Goal: Task Accomplishment & Management: Use online tool/utility

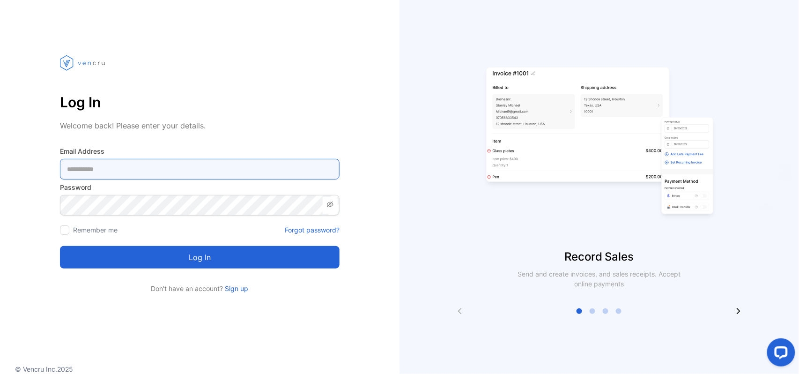
type Address-inputemail "**********"
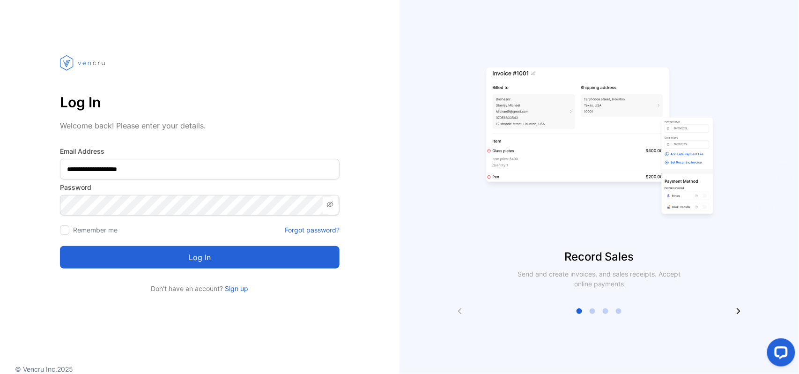
click at [262, 253] on button "Log in" at bounding box center [200, 257] width 280 height 22
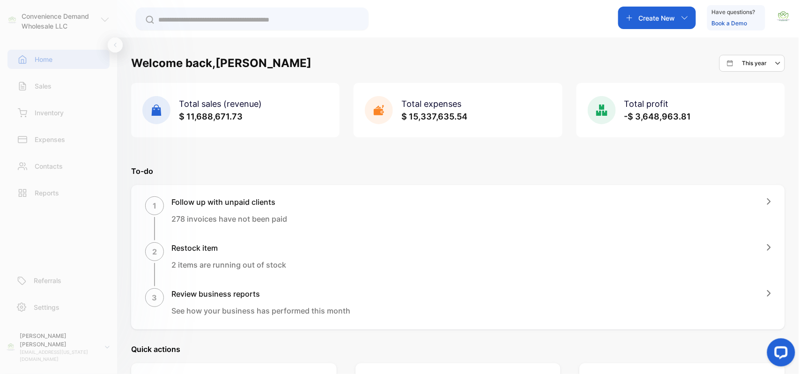
click at [633, 11] on div "Create New" at bounding box center [657, 18] width 78 height 22
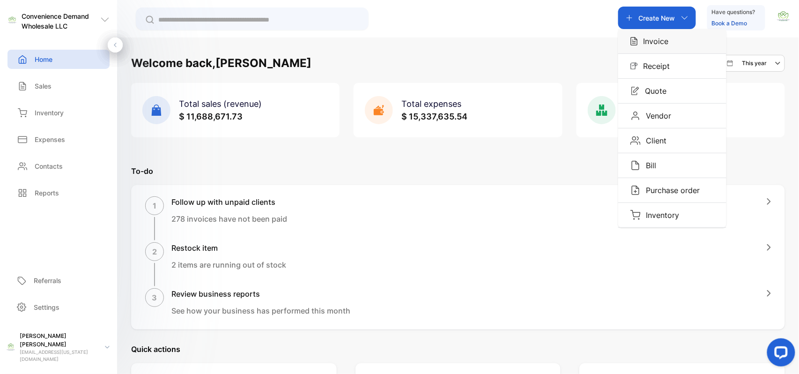
click at [643, 36] on p "Invoice" at bounding box center [653, 41] width 31 height 11
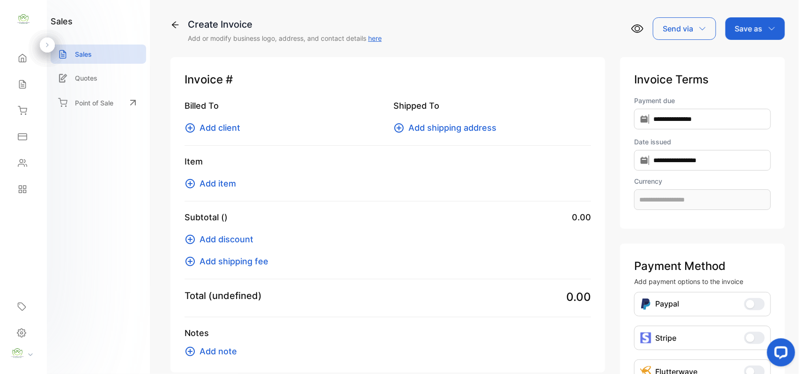
type input "**********"
click at [196, 128] on button "Add client" at bounding box center [215, 127] width 61 height 13
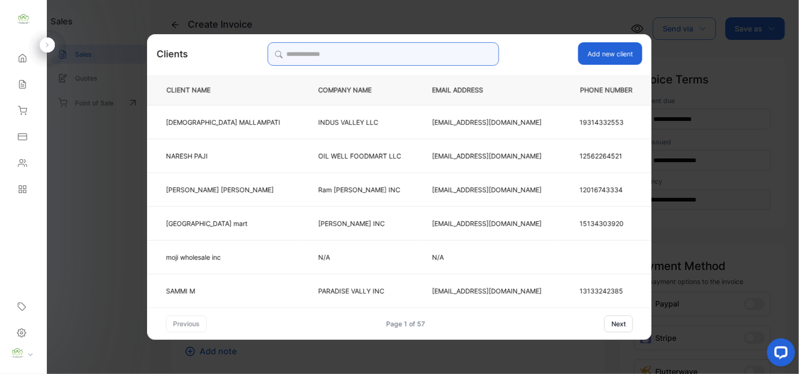
click at [431, 55] on input "search" at bounding box center [383, 53] width 231 height 23
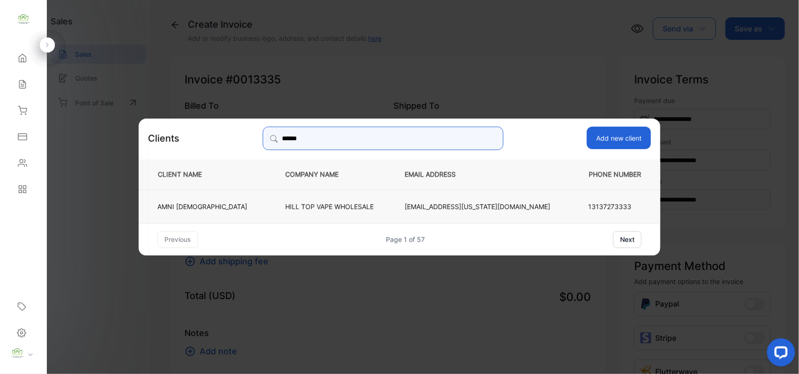
type input "******"
click at [365, 204] on p "HILL TOP VAPE WHOLESALE" at bounding box center [329, 206] width 89 height 10
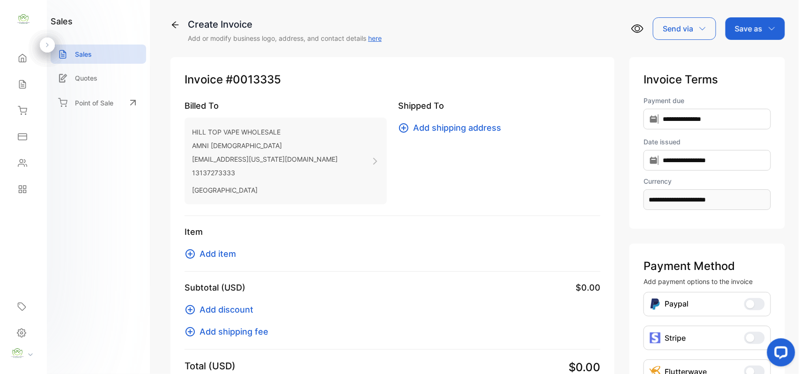
click at [199, 252] on button "Add item" at bounding box center [213, 253] width 57 height 13
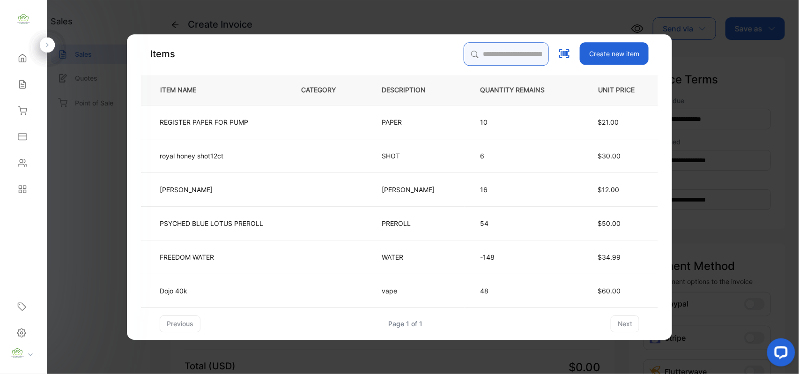
click at [469, 58] on input "search" at bounding box center [506, 53] width 85 height 23
type input "*********"
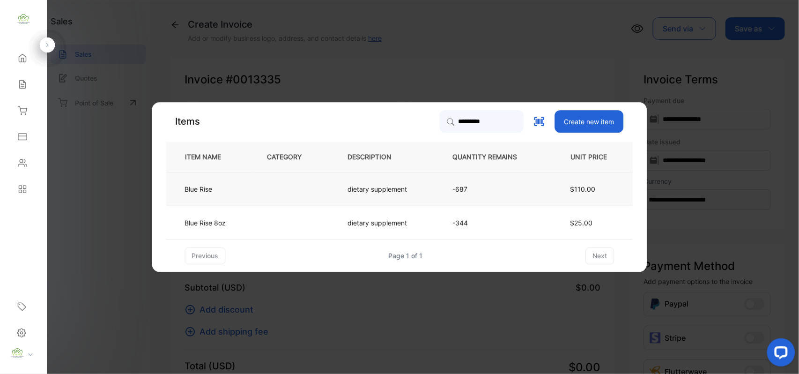
click at [378, 194] on p "dietary supplement" at bounding box center [378, 189] width 60 height 10
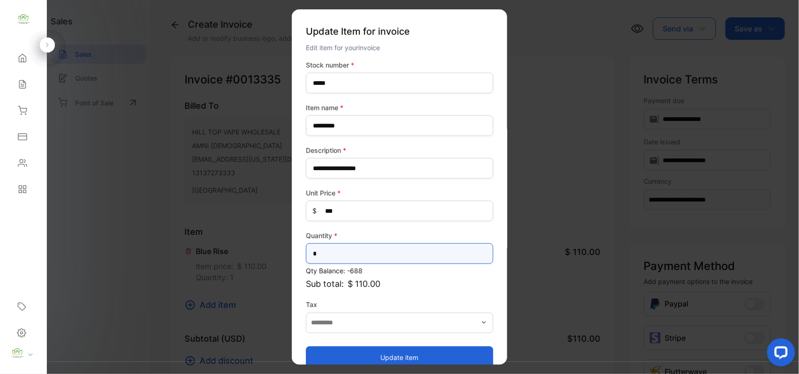
click at [362, 248] on input "*" at bounding box center [399, 253] width 187 height 21
type input "*"
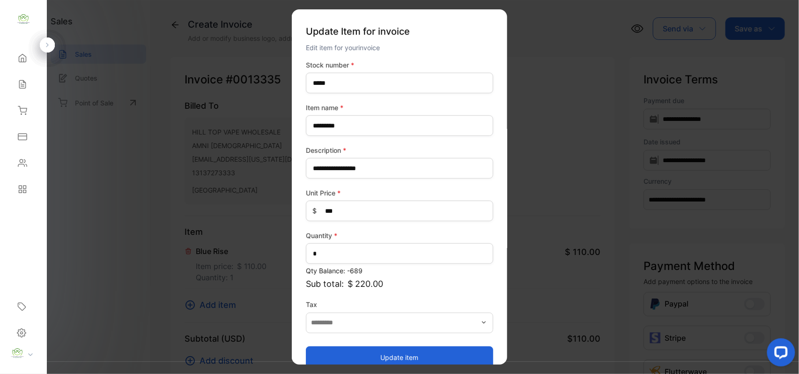
click at [419, 360] on button "Update item" at bounding box center [399, 357] width 187 height 22
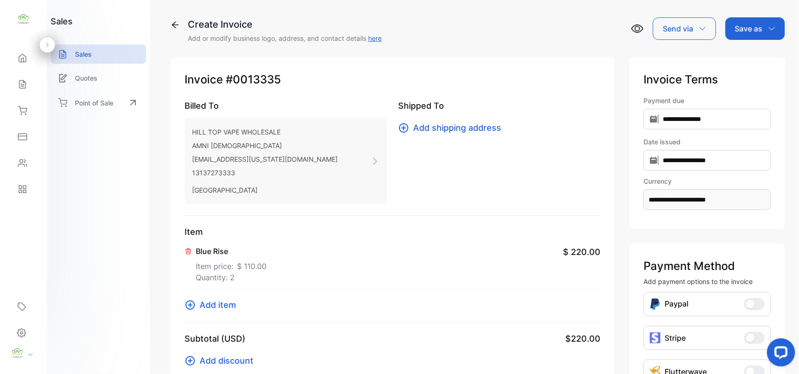
click at [185, 302] on icon at bounding box center [190, 304] width 11 height 11
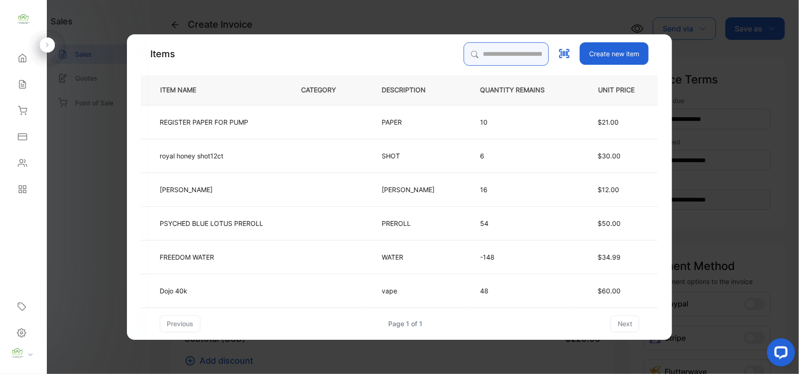
click at [514, 46] on input "search" at bounding box center [506, 53] width 85 height 23
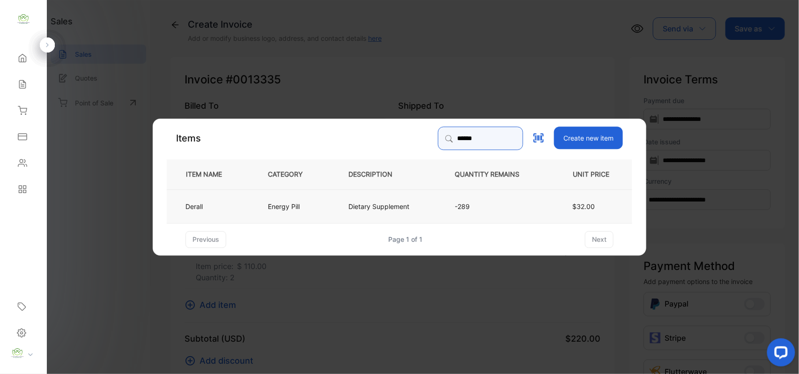
type input "******"
click at [449, 200] on td "-289" at bounding box center [494, 206] width 111 height 34
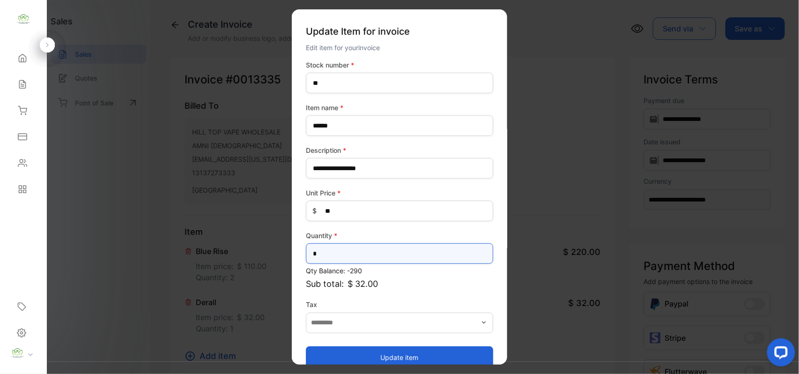
click at [370, 246] on input "*" at bounding box center [399, 253] width 187 height 21
type input "*"
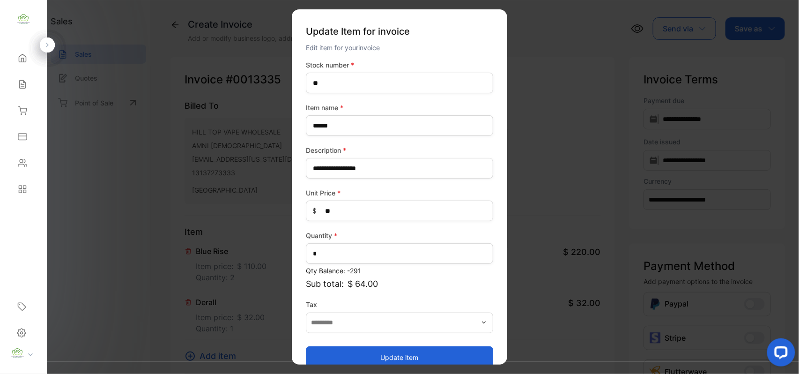
click at [385, 352] on button "Update item" at bounding box center [399, 357] width 187 height 22
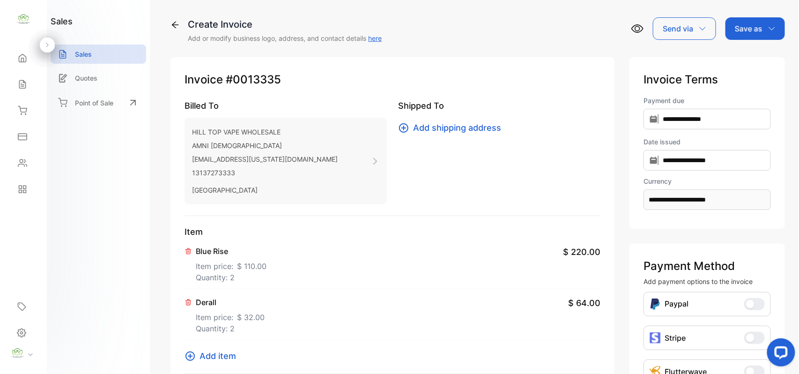
click at [186, 351] on icon at bounding box center [190, 355] width 11 height 11
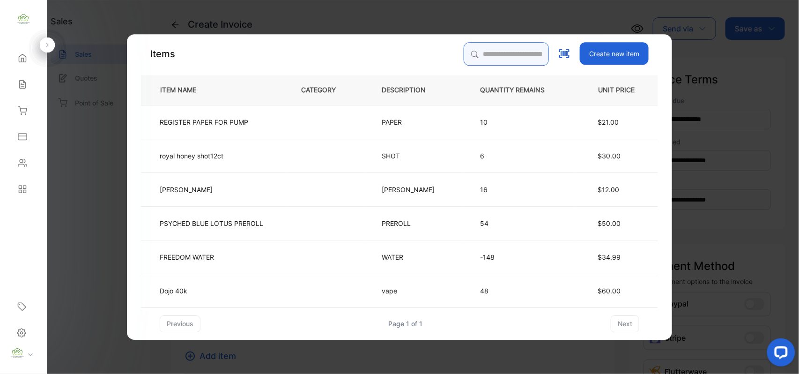
click at [497, 57] on input "search" at bounding box center [506, 53] width 85 height 23
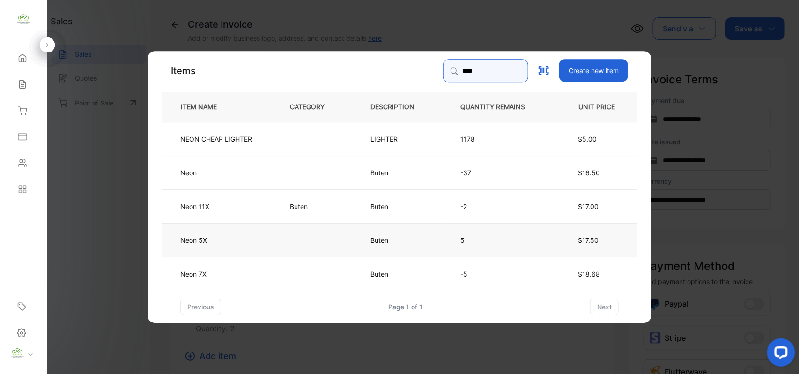
type input "****"
click at [238, 240] on td "Neon 5X" at bounding box center [218, 240] width 113 height 34
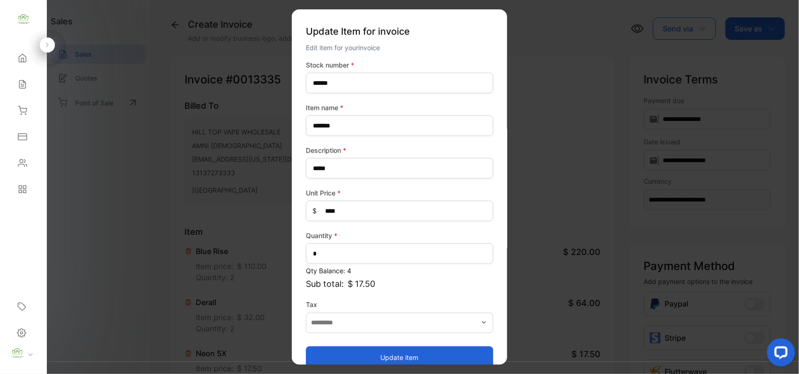
click at [420, 348] on button "Update item" at bounding box center [399, 357] width 187 height 22
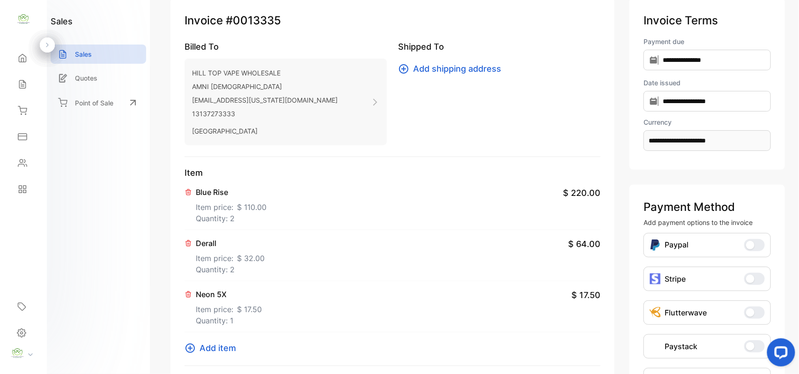
scroll to position [291, 0]
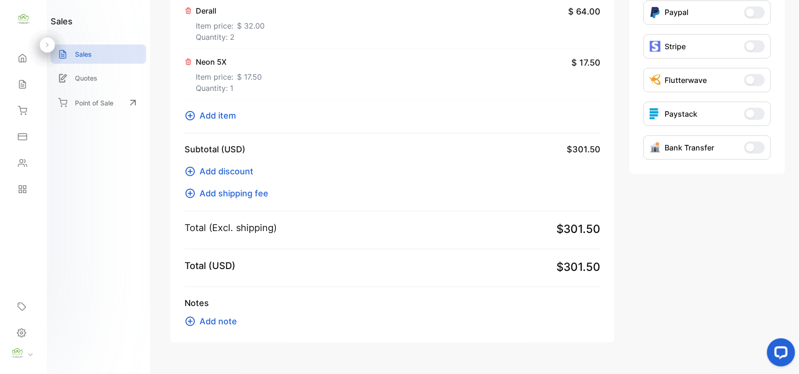
click at [189, 115] on icon at bounding box center [190, 115] width 11 height 11
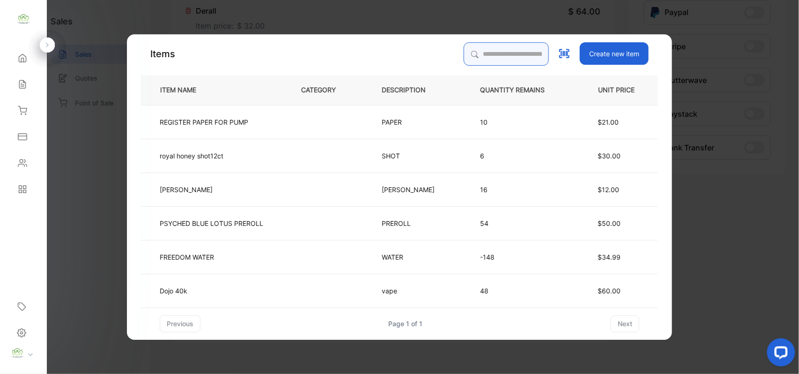
click at [506, 53] on input "search" at bounding box center [506, 53] width 85 height 23
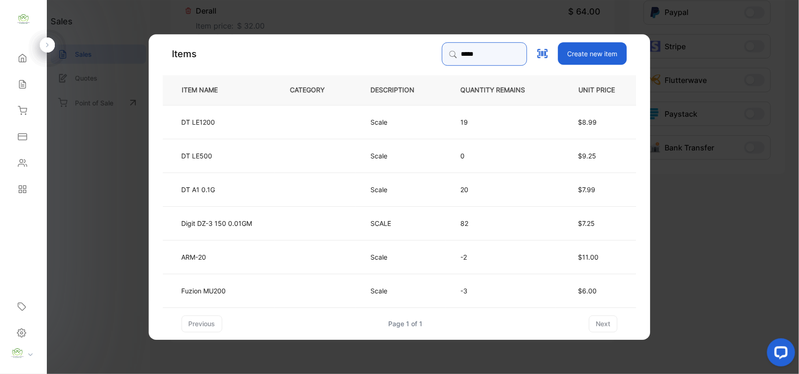
drag, startPoint x: 458, startPoint y: 51, endPoint x: 418, endPoint y: 49, distance: 39.9
click at [442, 49] on input "*****" at bounding box center [484, 53] width 85 height 23
type input "*****"
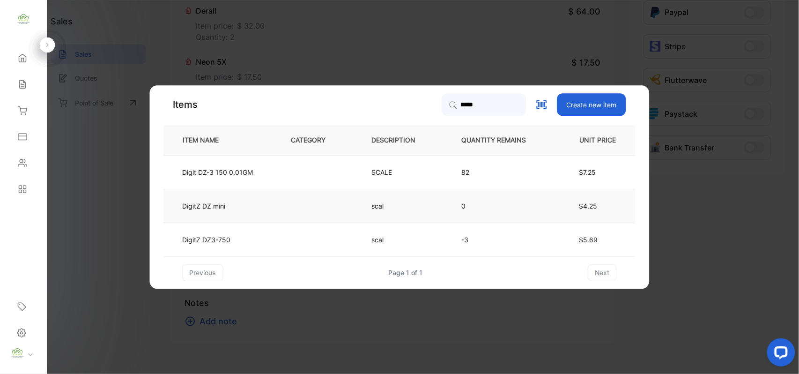
click at [290, 207] on td at bounding box center [316, 206] width 81 height 34
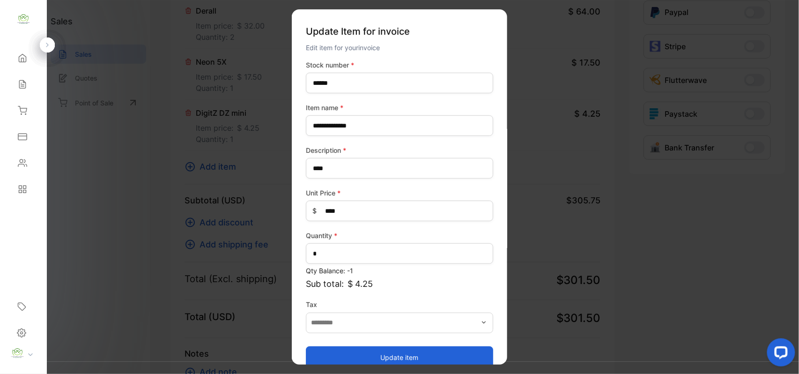
click at [352, 353] on button "Update item" at bounding box center [399, 357] width 187 height 22
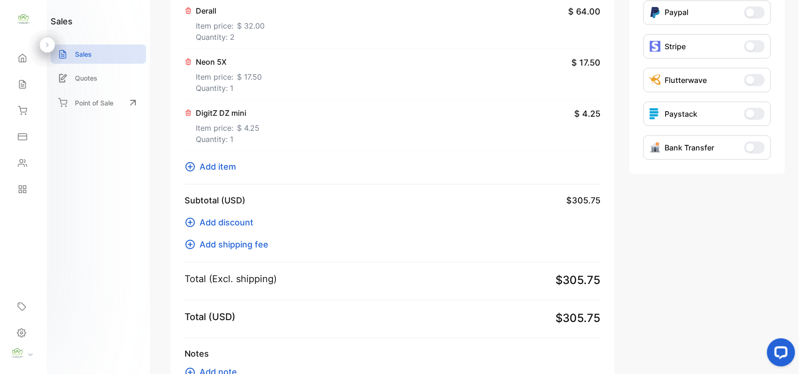
click at [192, 165] on icon at bounding box center [190, 166] width 11 height 11
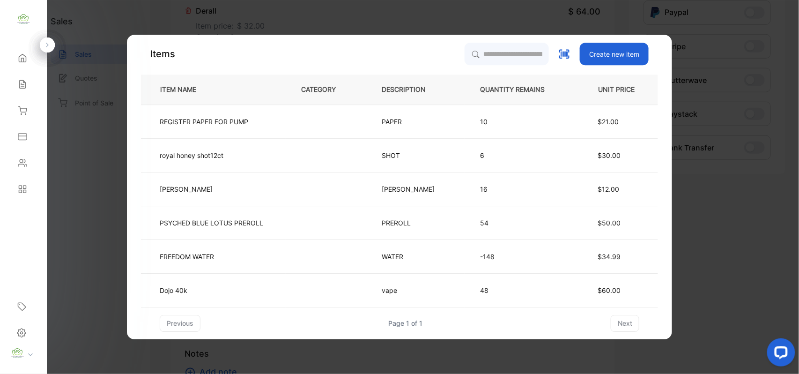
click at [480, 119] on p "10" at bounding box center [520, 122] width 80 height 10
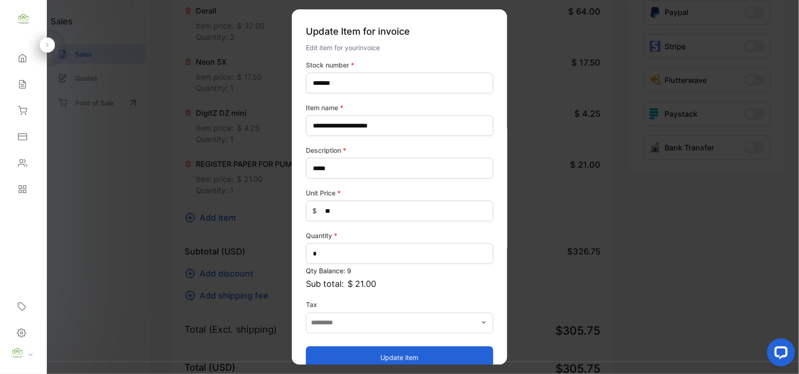
click at [377, 358] on button "Update item" at bounding box center [399, 357] width 187 height 22
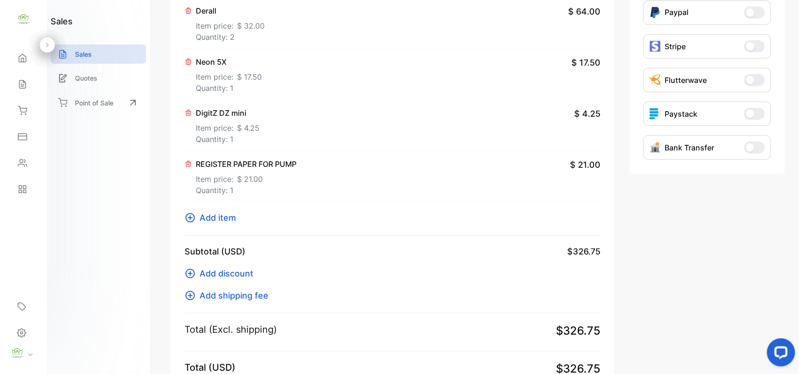
click at [190, 165] on icon at bounding box center [188, 163] width 7 height 7
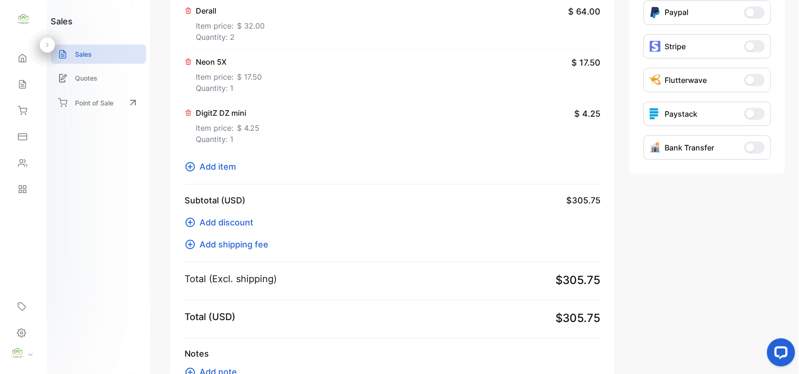
click at [187, 170] on icon at bounding box center [190, 166] width 9 height 9
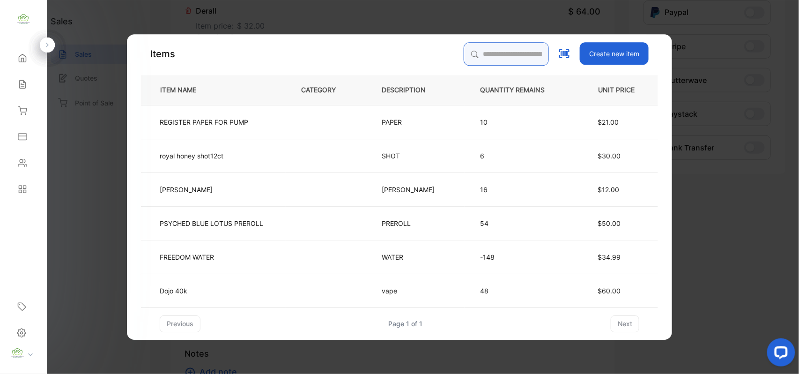
click at [480, 54] on input "search" at bounding box center [506, 53] width 85 height 23
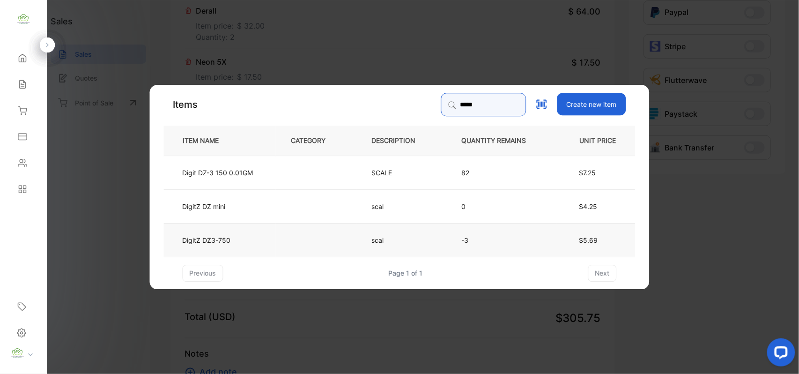
type input "*****"
click at [354, 235] on td at bounding box center [316, 240] width 81 height 34
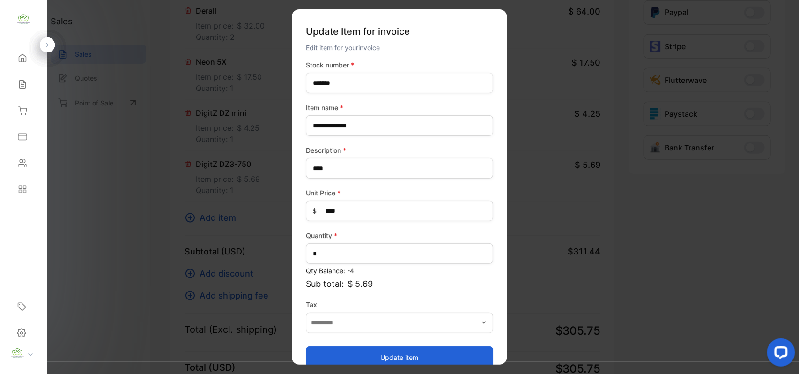
click at [381, 351] on button "Update item" at bounding box center [399, 357] width 187 height 22
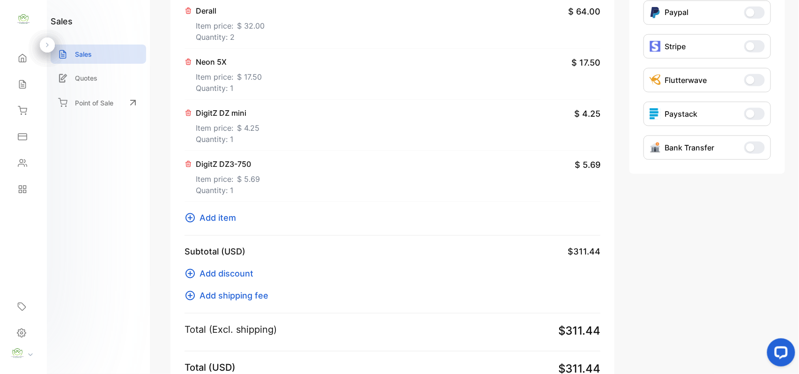
click at [235, 125] on p "Item price: $ 4.25" at bounding box center [228, 126] width 64 height 15
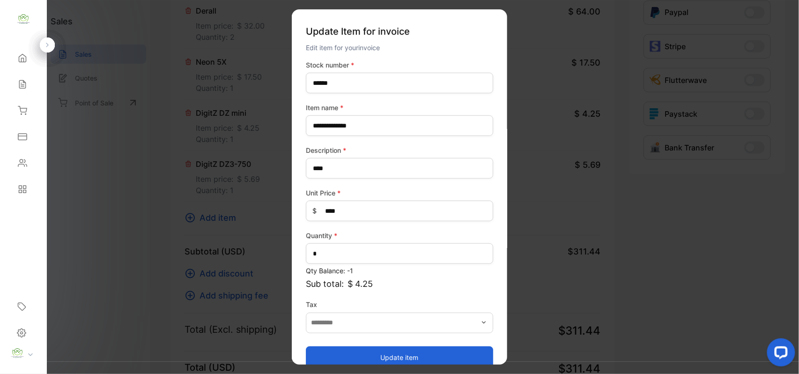
click at [353, 263] on div "Quantity * *" at bounding box center [399, 247] width 187 height 33
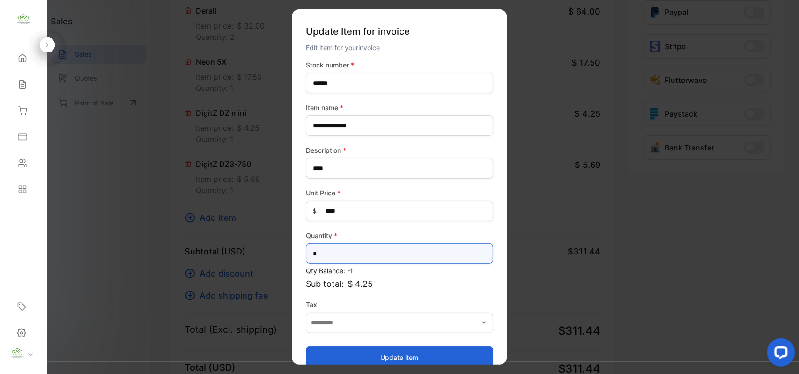
click at [360, 261] on input "*" at bounding box center [399, 253] width 187 height 21
type input "*"
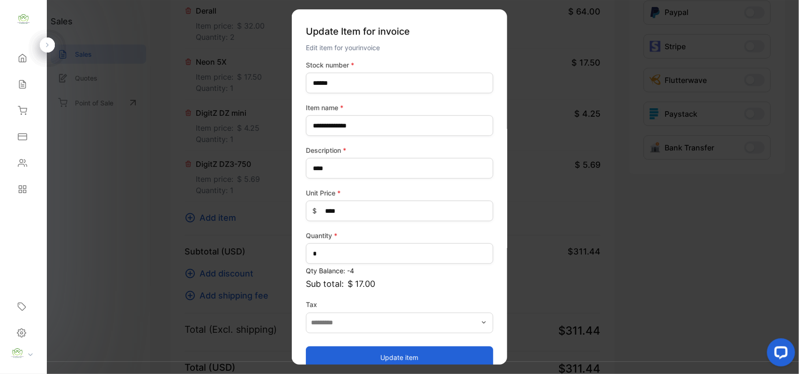
click at [370, 353] on button "Update item" at bounding box center [399, 357] width 187 height 22
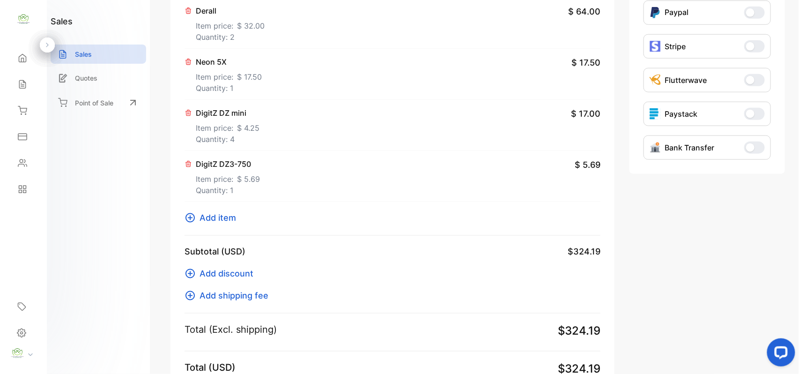
click at [251, 174] on span "$ 5.69" at bounding box center [248, 178] width 23 height 11
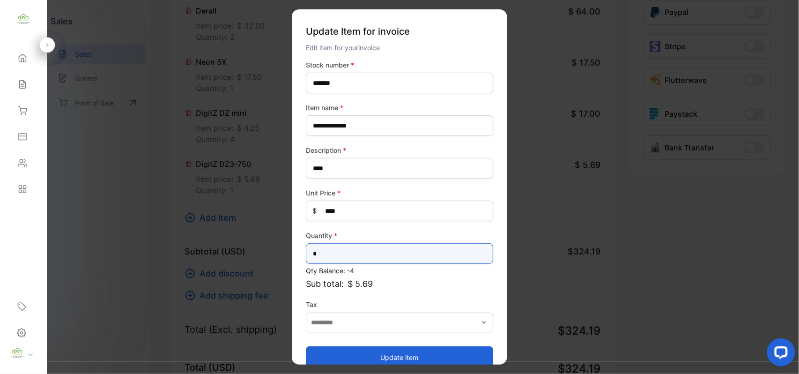
click at [338, 253] on input "*" at bounding box center [399, 253] width 187 height 21
type input "*"
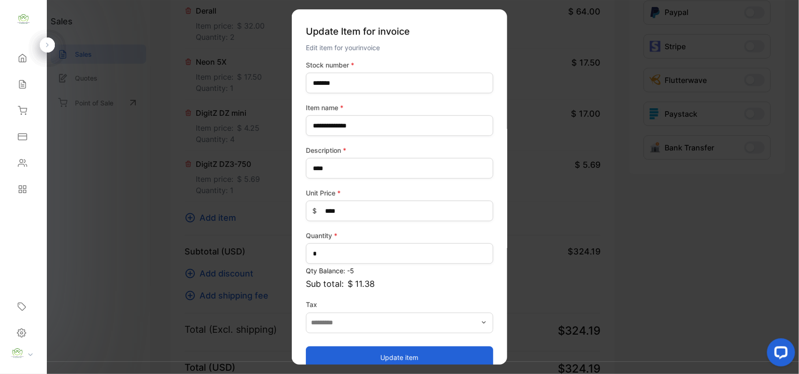
click at [360, 347] on button "Update item" at bounding box center [399, 357] width 187 height 22
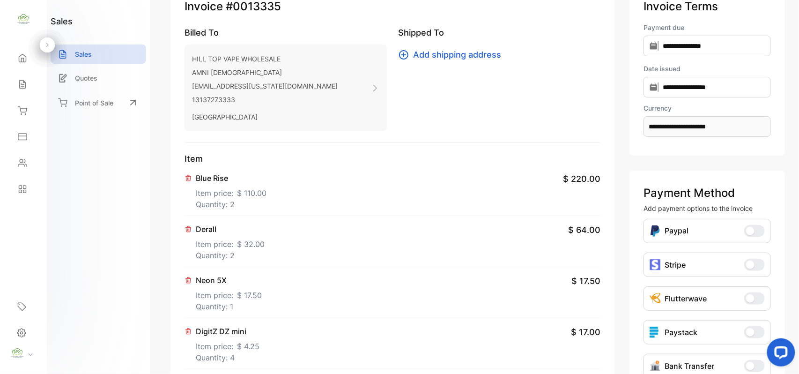
scroll to position [0, 0]
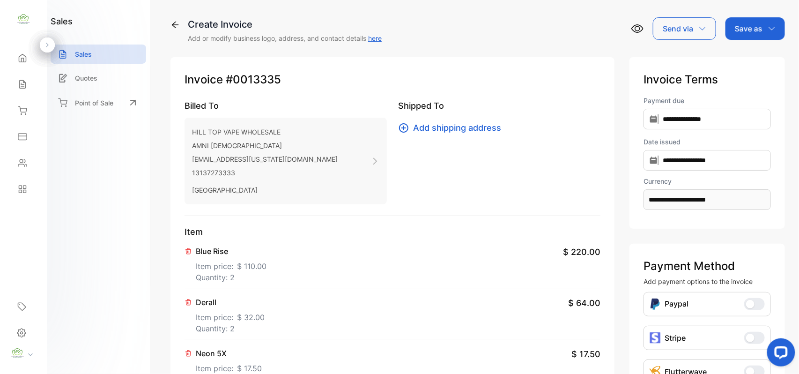
click at [747, 21] on div "Save as" at bounding box center [756, 28] width 60 height 22
click at [739, 59] on div "Invoice" at bounding box center [753, 59] width 54 height 19
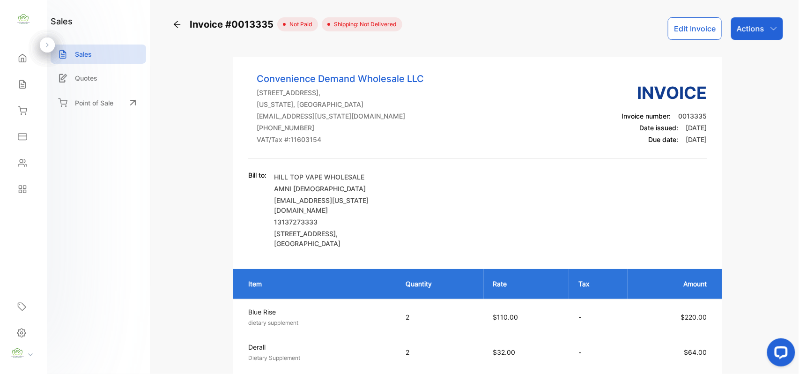
click at [745, 32] on p "Actions" at bounding box center [751, 28] width 28 height 11
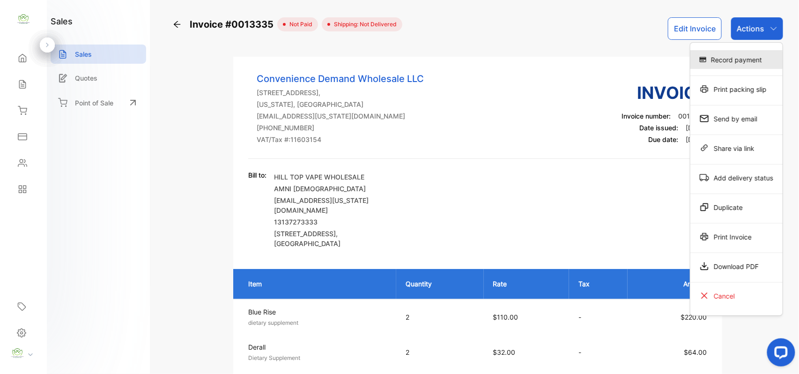
click at [732, 51] on div "Record payment" at bounding box center [737, 59] width 92 height 19
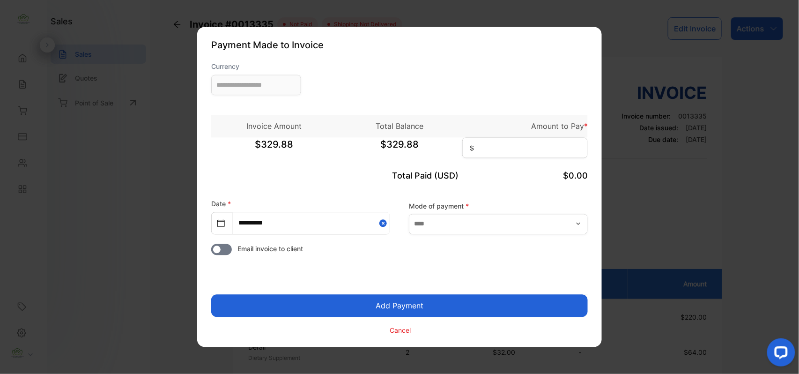
type input "**********"
click at [520, 148] on input at bounding box center [525, 148] width 126 height 21
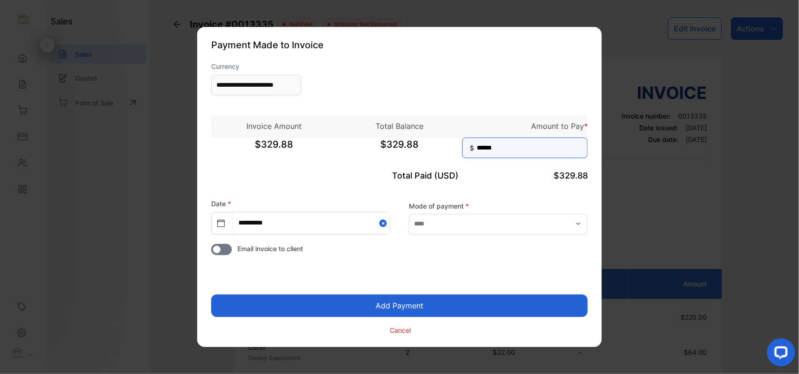
type input "******"
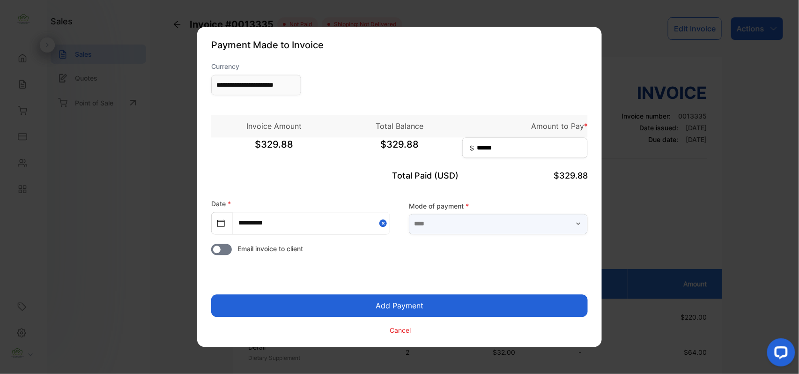
click at [527, 231] on input "text" at bounding box center [498, 224] width 179 height 21
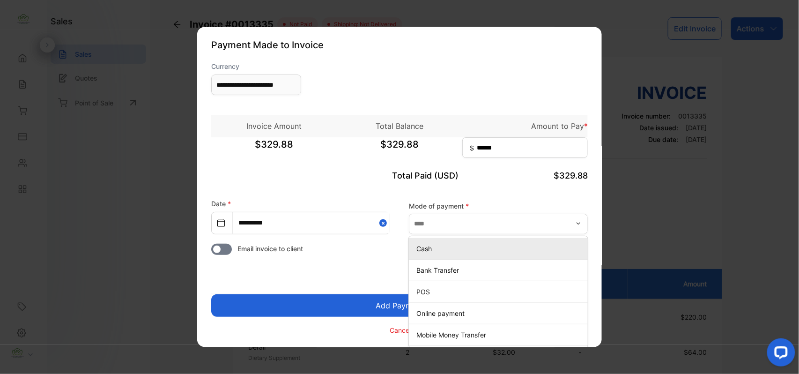
click at [413, 246] on div "Cash" at bounding box center [498, 249] width 179 height 14
type input "****"
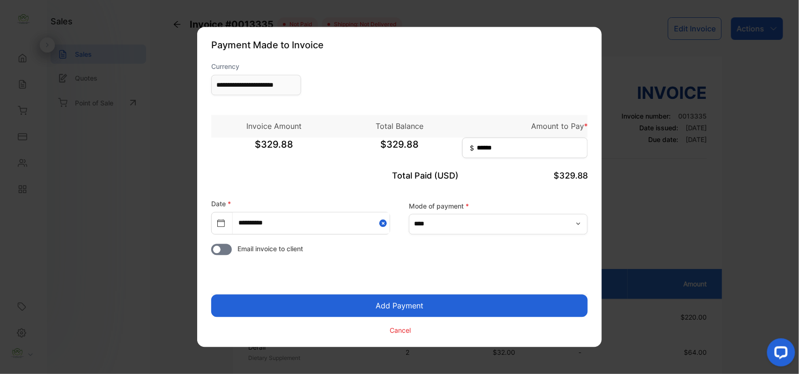
click at [418, 300] on button "Add Payment" at bounding box center [399, 306] width 377 height 22
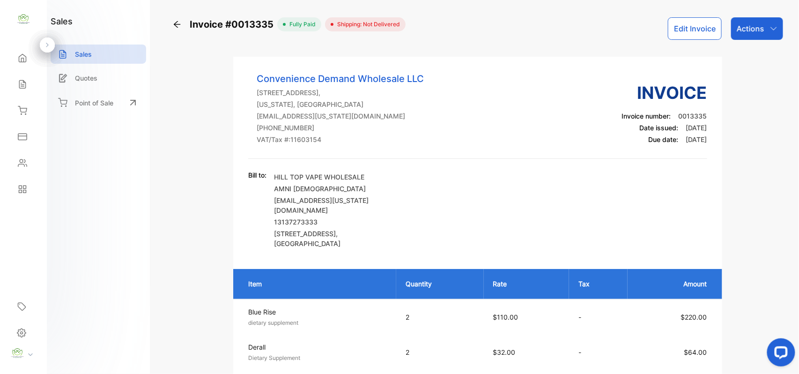
click at [770, 27] on icon "button" at bounding box center [773, 28] width 7 height 7
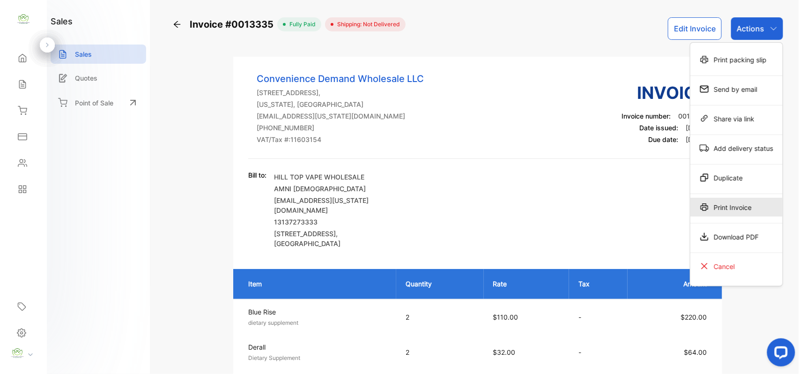
click at [726, 203] on div "Print Invoice" at bounding box center [737, 207] width 92 height 19
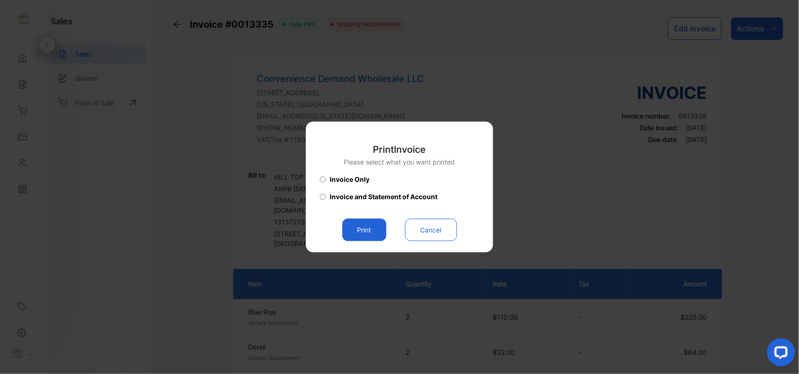
click at [376, 228] on button "Print" at bounding box center [365, 230] width 44 height 22
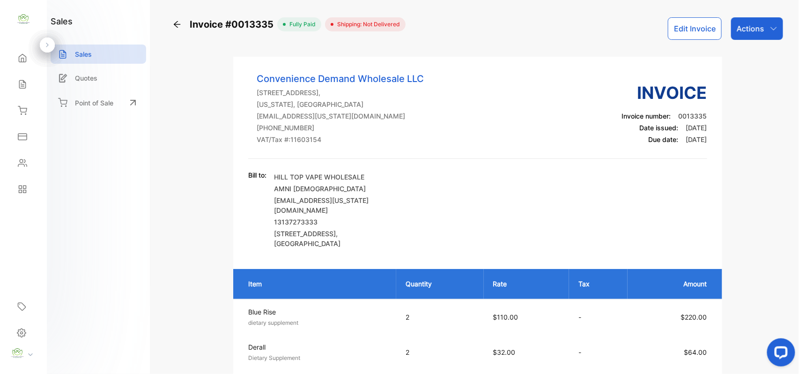
click at [773, 23] on div "Actions" at bounding box center [757, 28] width 52 height 22
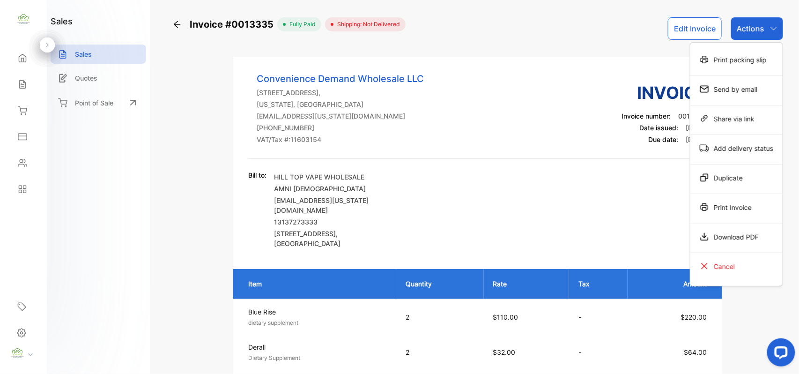
click at [714, 204] on div "Print Invoice" at bounding box center [737, 207] width 92 height 19
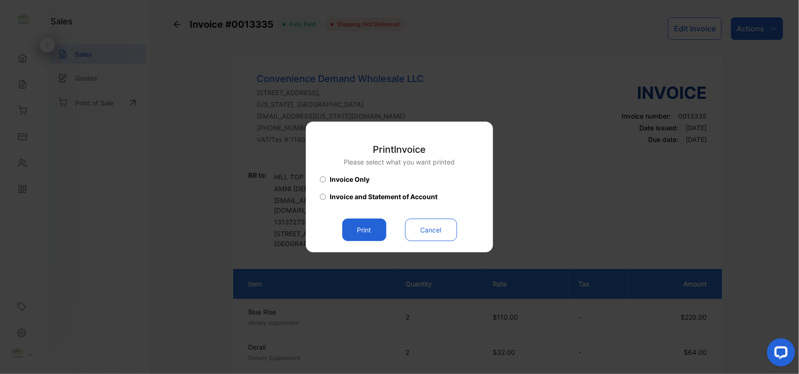
click at [367, 232] on button "Print" at bounding box center [365, 230] width 44 height 22
